Goal: Task Accomplishment & Management: Manage account settings

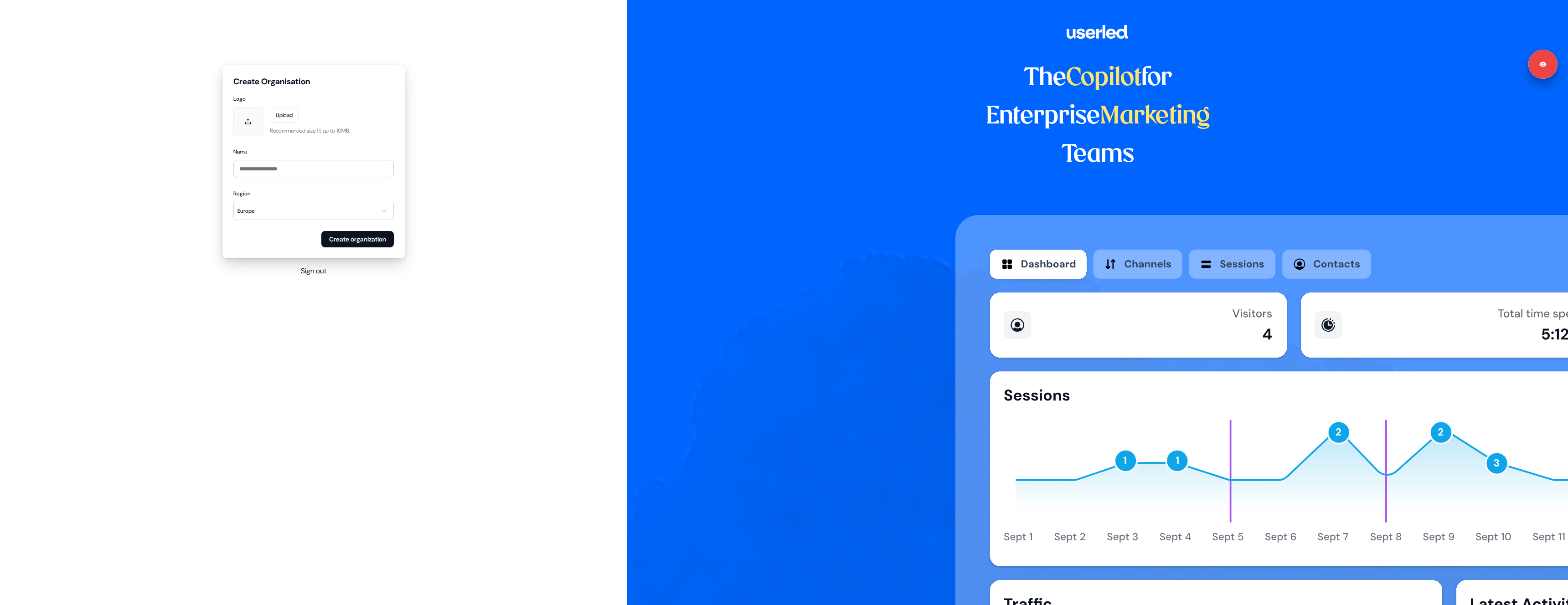
click at [307, 260] on div "**********" at bounding box center [313, 171] width 627 height 342
click at [309, 270] on button "Sign out" at bounding box center [313, 271] width 26 height 11
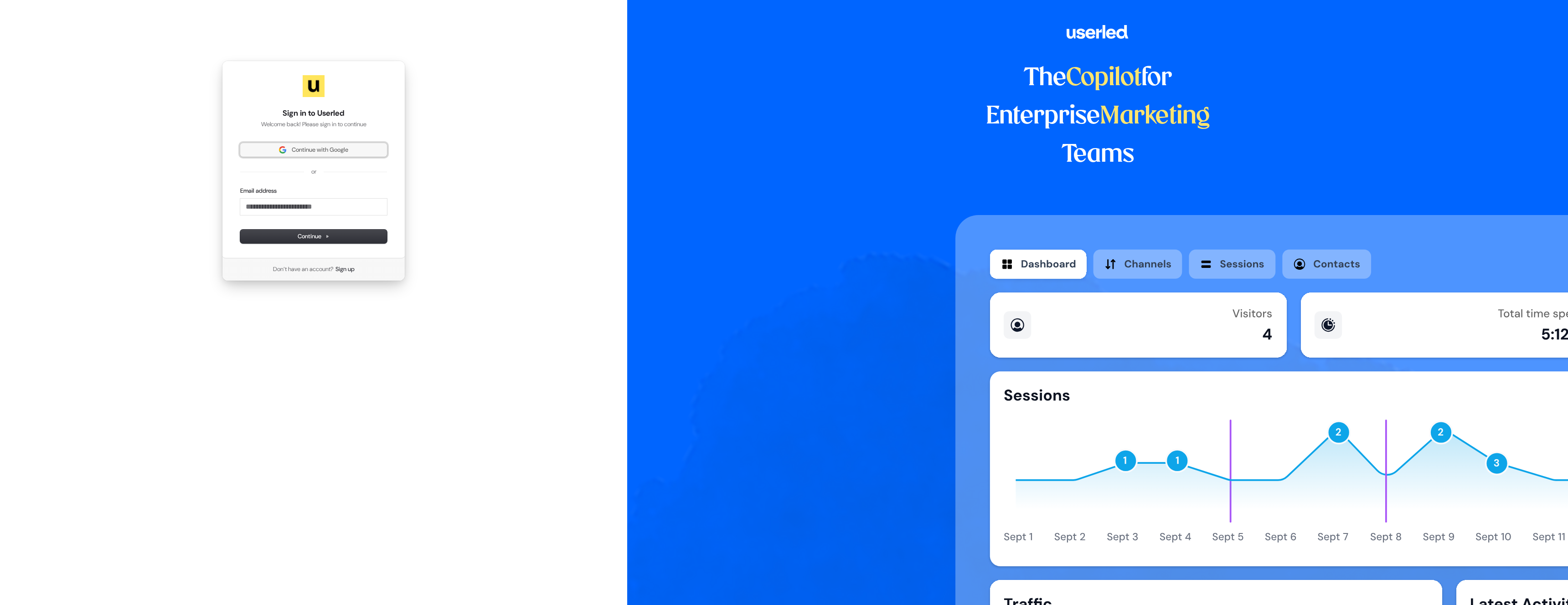
click at [284, 147] on img at bounding box center [282, 150] width 7 height 7
